Goal: Task Accomplishment & Management: Manage account settings

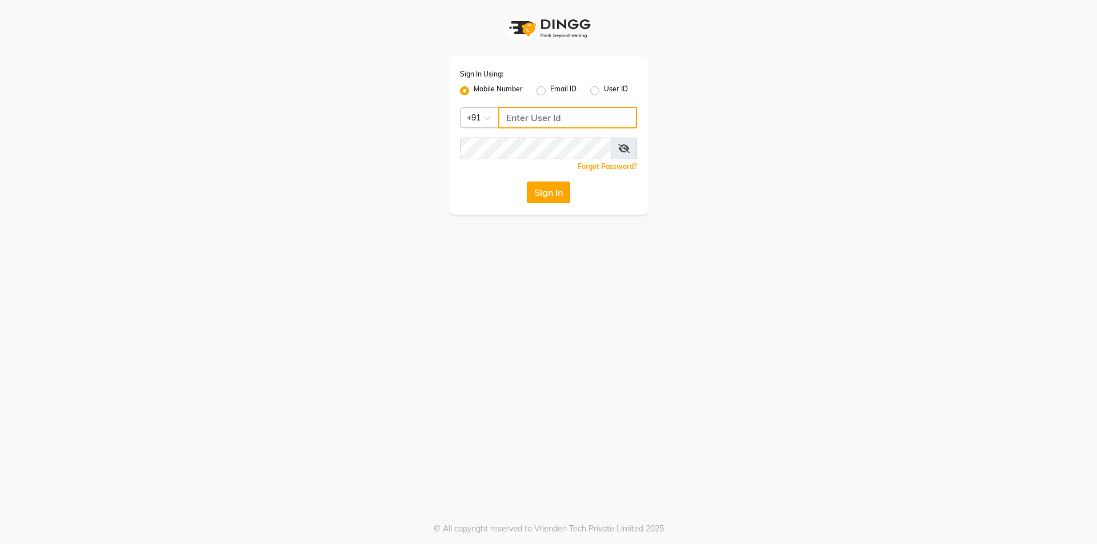
type input "9809223333"
click at [548, 193] on button "Sign In" at bounding box center [548, 193] width 43 height 22
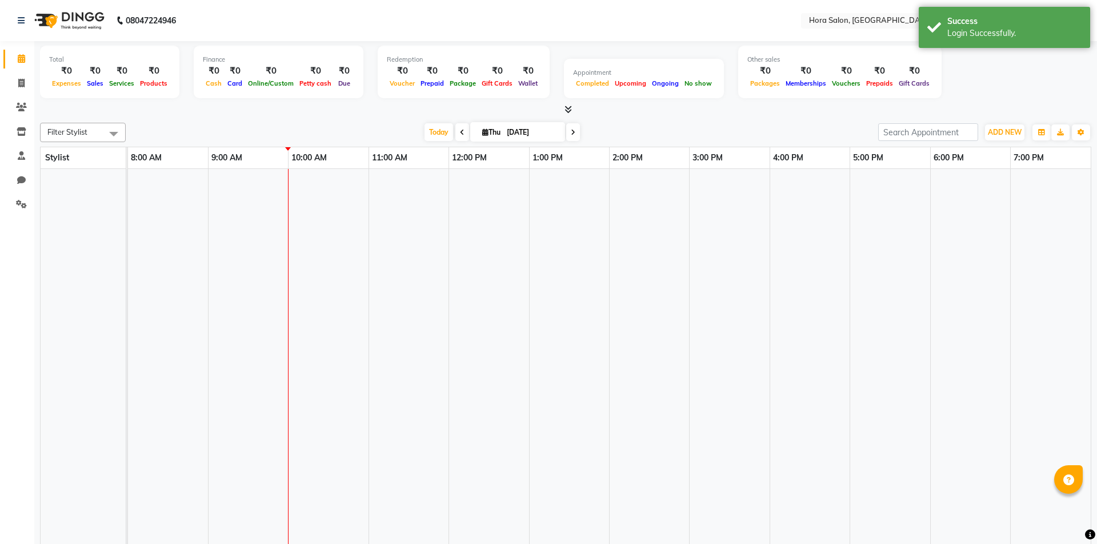
click at [456, 134] on span at bounding box center [462, 132] width 14 height 18
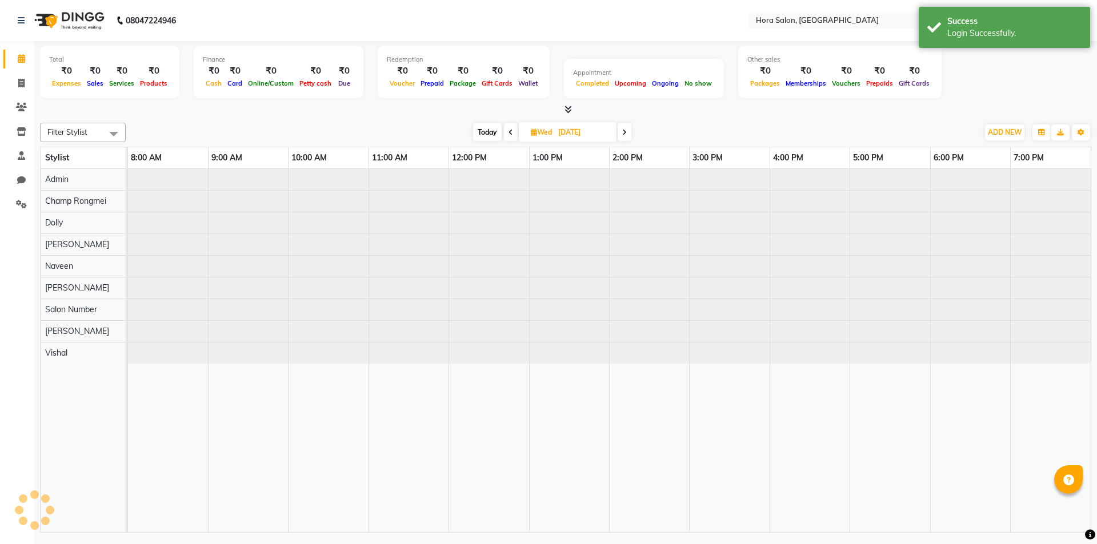
select select "en"
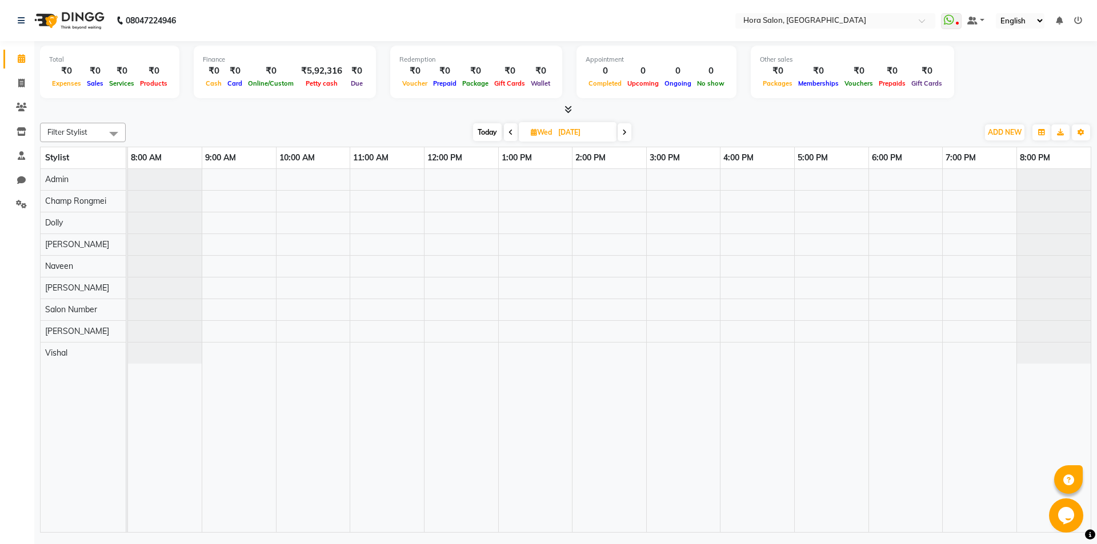
click at [511, 132] on icon at bounding box center [510, 132] width 5 height 7
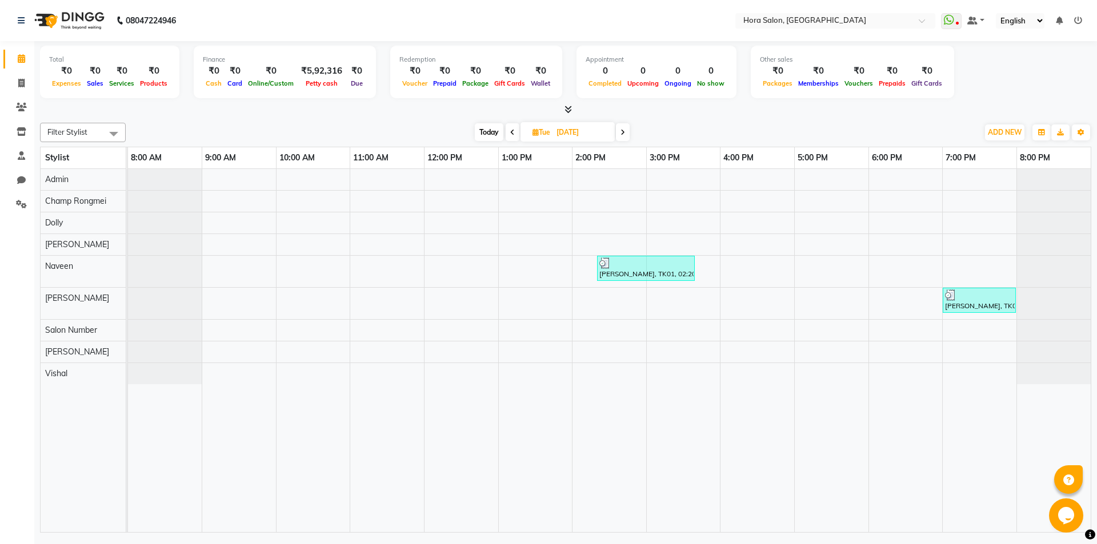
click at [511, 132] on icon at bounding box center [512, 132] width 5 height 7
type input "[DATE]"
